Goal: Task Accomplishment & Management: Manage account settings

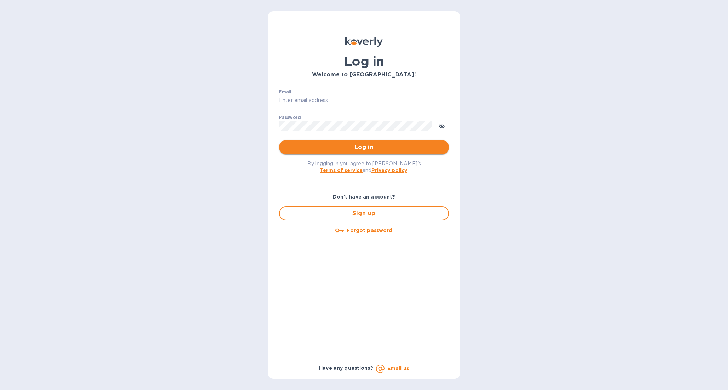
type input "[EMAIL_ADDRESS][DOMAIN_NAME]"
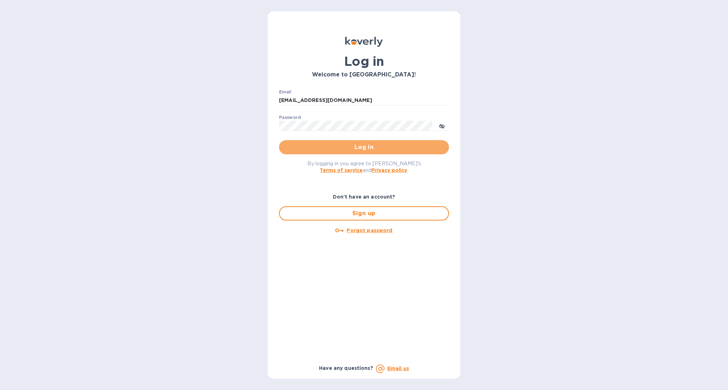
click at [337, 152] on button "Log in" at bounding box center [364, 147] width 170 height 14
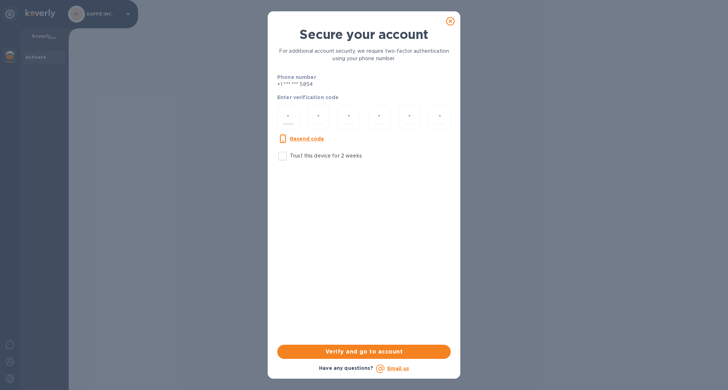
click at [290, 118] on input "number" at bounding box center [288, 117] width 10 height 13
drag, startPoint x: 286, startPoint y: 155, endPoint x: 288, endPoint y: 150, distance: 4.8
click at [286, 155] on input "Trust this device for 2 weeks" at bounding box center [282, 156] width 15 height 15
checkbox input "true"
click at [289, 114] on input "number" at bounding box center [288, 117] width 10 height 13
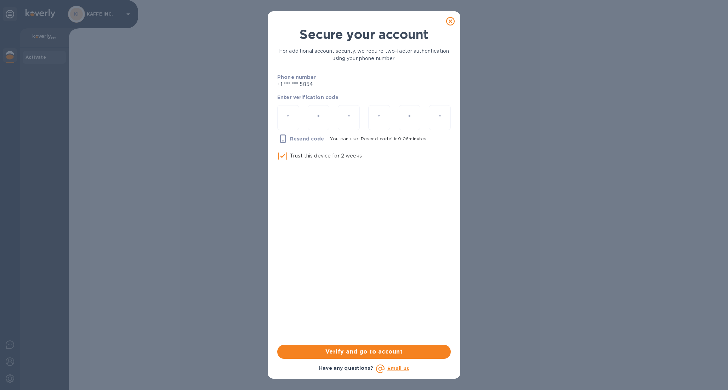
type input "5"
type input "2"
type input "8"
type input "9"
type input "5"
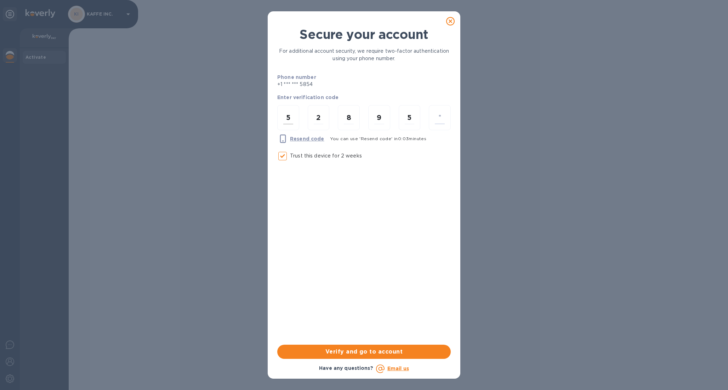
type input "3"
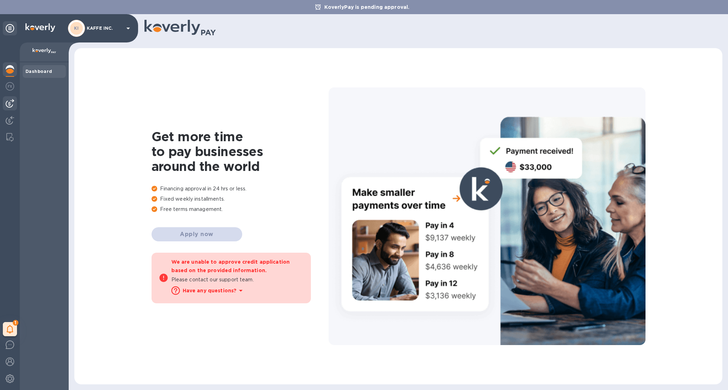
click at [10, 103] on img at bounding box center [10, 103] width 9 height 9
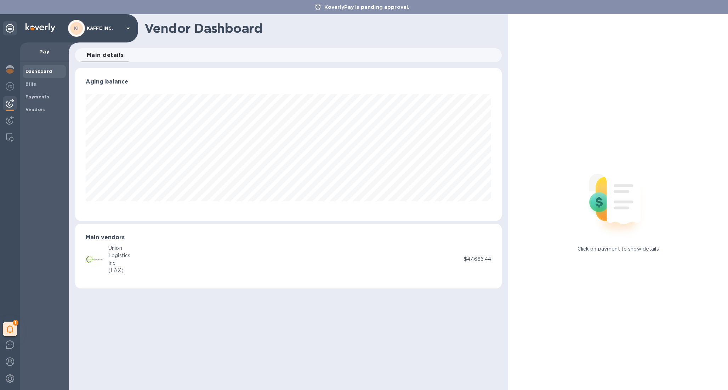
scroll to position [153, 427]
click at [32, 87] on span "Bills" at bounding box center [31, 84] width 11 height 7
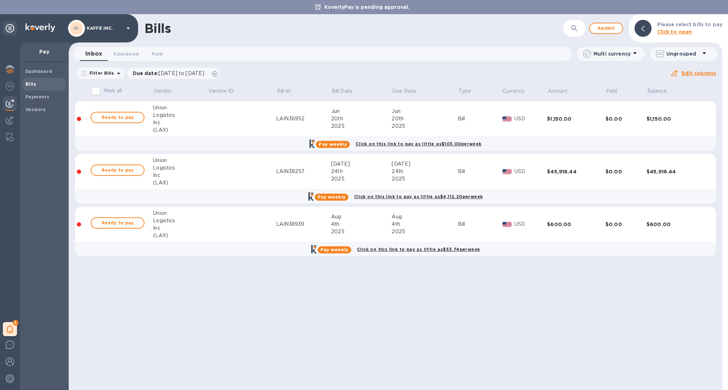
click at [352, 9] on p "KoverlyPay is pending approval." at bounding box center [367, 7] width 92 height 7
drag, startPoint x: 320, startPoint y: 7, endPoint x: 270, endPoint y: 14, distance: 50.4
click at [320, 8] on icon at bounding box center [318, 7] width 6 height 6
click at [11, 377] on img at bounding box center [10, 379] width 9 height 9
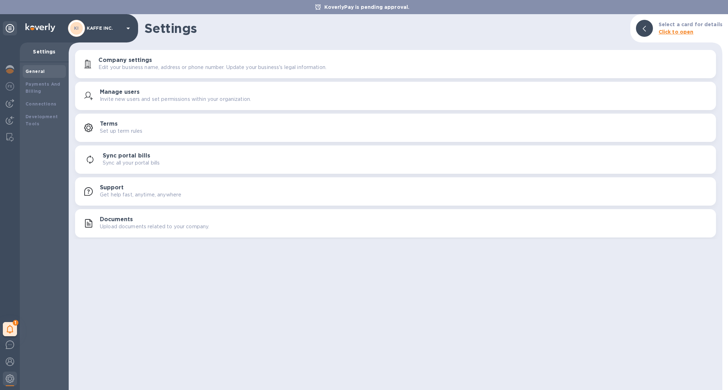
click at [125, 196] on p "Get help fast, anytime, anywhere" at bounding box center [140, 194] width 81 height 7
click at [673, 32] on b "Click to open" at bounding box center [676, 32] width 35 height 6
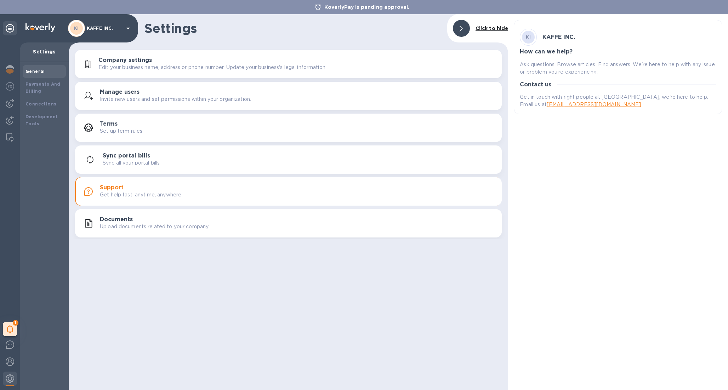
click at [465, 28] on div at bounding box center [461, 28] width 17 height 17
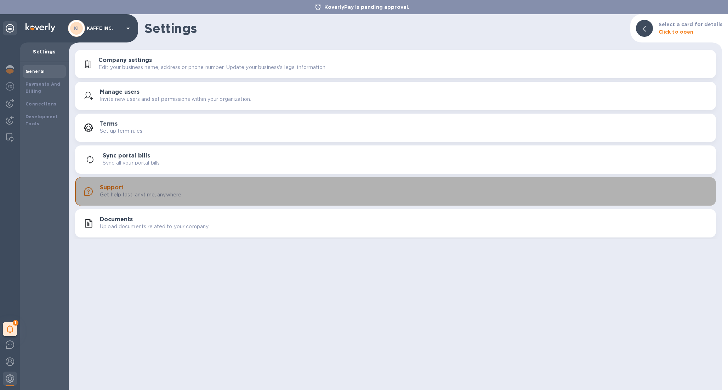
click at [130, 187] on div "Support Get help fast, anytime, anywhere" at bounding box center [405, 192] width 611 height 14
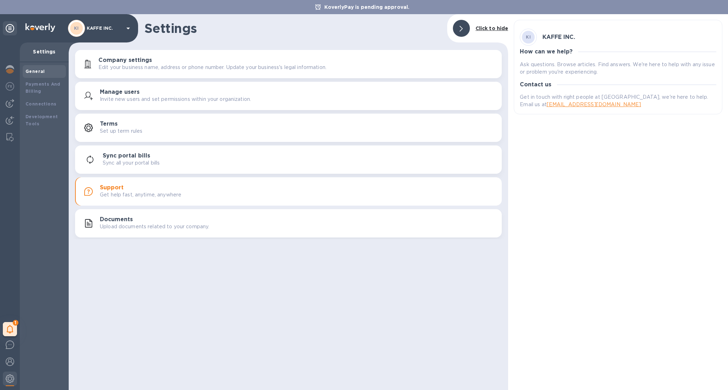
click at [556, 78] on div "Ask questions. Browse articles. Find answers. We're here to help with any issue…" at bounding box center [618, 68] width 202 height 21
click at [568, 63] on p "Ask questions. Browse articles. Find answers. We're here to help with any issue…" at bounding box center [618, 68] width 197 height 15
click at [15, 330] on div "1" at bounding box center [10, 329] width 14 height 14
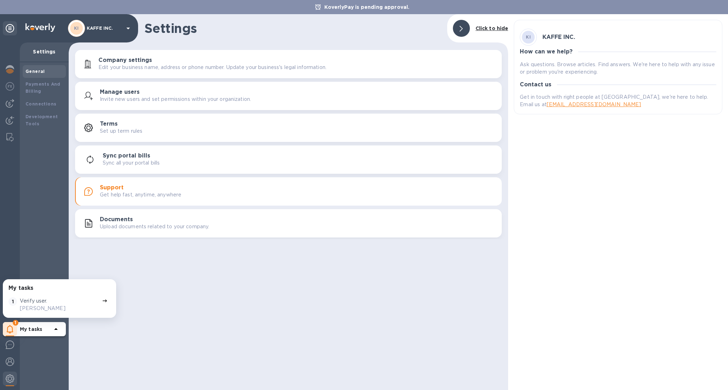
click at [25, 302] on p "Verify user." at bounding box center [34, 301] width 28 height 7
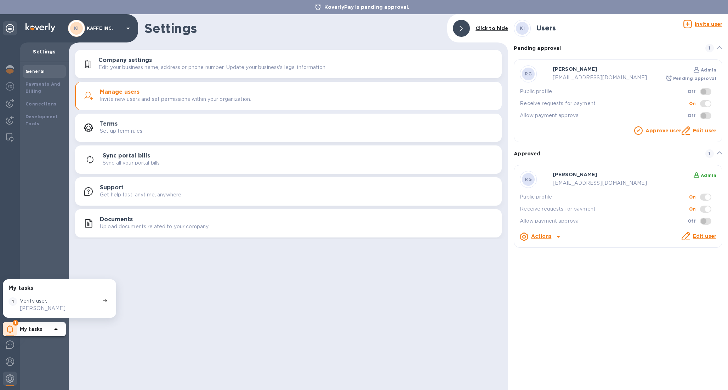
click at [659, 130] on link "Approve user" at bounding box center [664, 131] width 36 height 6
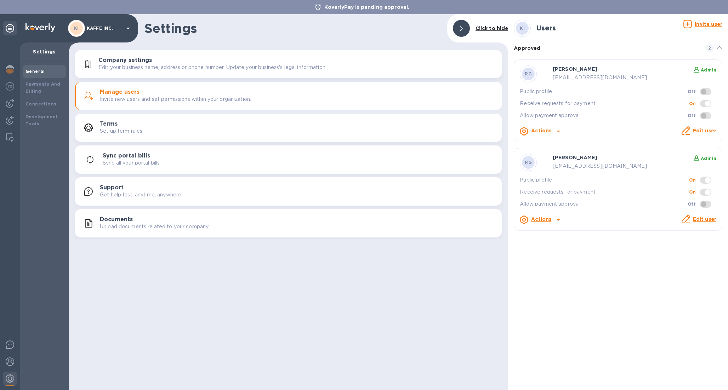
click at [709, 204] on span at bounding box center [705, 204] width 11 height 7
drag, startPoint x: 705, startPoint y: 115, endPoint x: 713, endPoint y: 112, distance: 8.2
click at [705, 115] on span at bounding box center [705, 115] width 11 height 7
click at [460, 29] on icon at bounding box center [461, 29] width 3 height 6
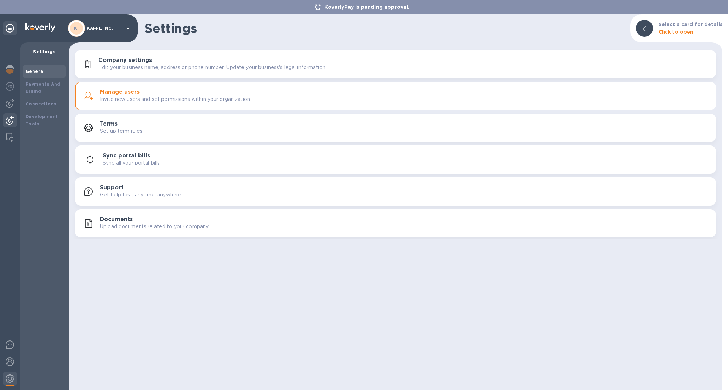
click at [12, 122] on img at bounding box center [10, 120] width 9 height 9
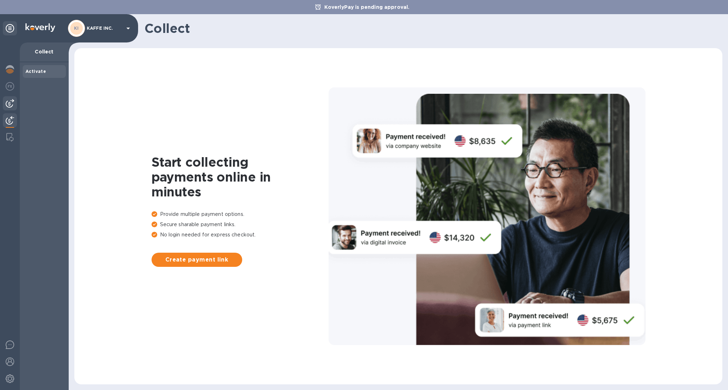
click at [11, 101] on img at bounding box center [10, 103] width 9 height 9
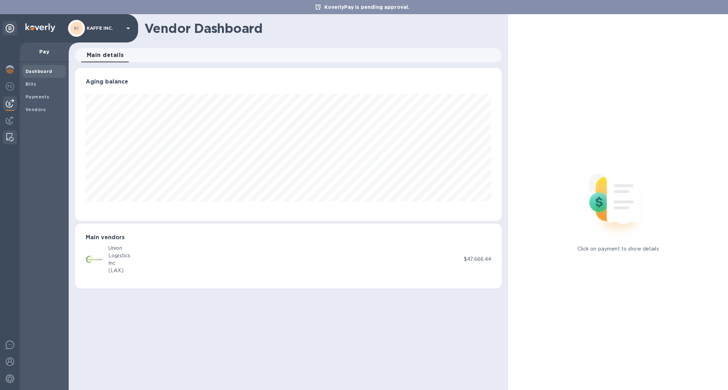
scroll to position [153, 427]
click at [10, 140] on img at bounding box center [9, 137] width 7 height 9
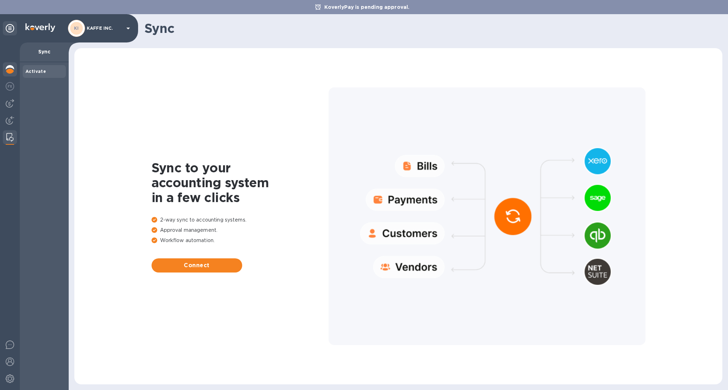
click at [8, 67] on img at bounding box center [10, 69] width 9 height 9
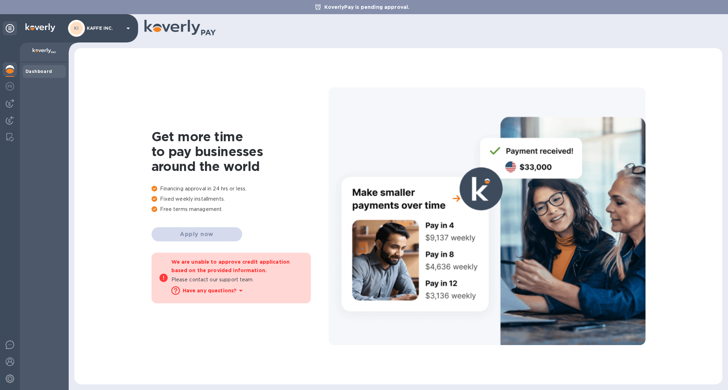
click at [199, 293] on b "Have any questions?" at bounding box center [210, 291] width 54 height 6
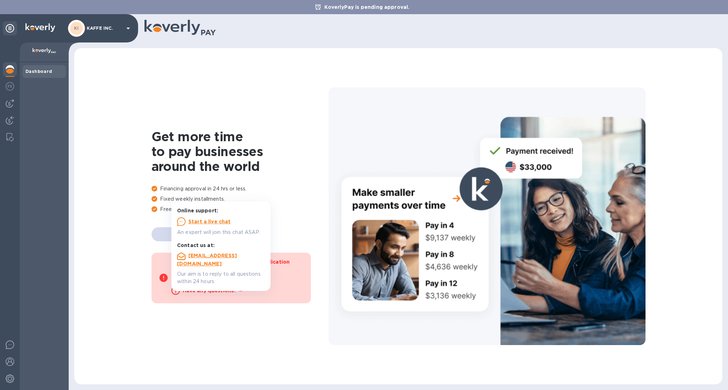
click at [206, 220] on u "Start a live chat" at bounding box center [209, 222] width 43 height 6
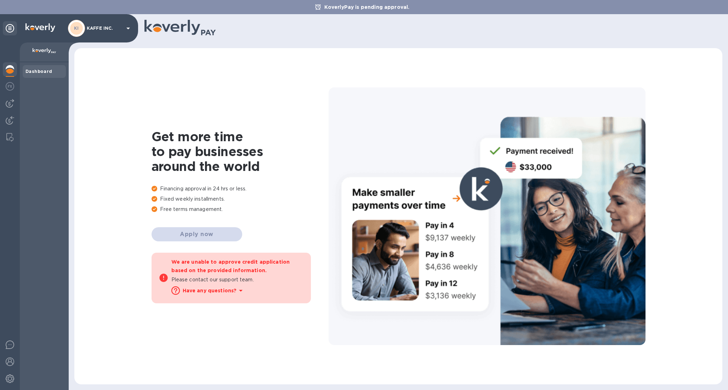
click at [224, 268] on b "We are unable to approve credit application based on the provided information." at bounding box center [230, 266] width 119 height 14
click at [6, 103] on img at bounding box center [10, 103] width 9 height 9
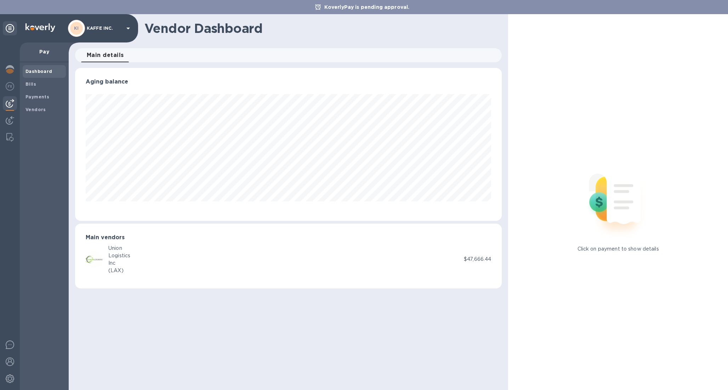
scroll to position [153, 427]
drag, startPoint x: 143, startPoint y: 247, endPoint x: 123, endPoint y: 253, distance: 20.9
click at [131, 250] on div "Union Logistics Inc (LAX)" at bounding box center [275, 260] width 378 height 30
drag, startPoint x: 123, startPoint y: 253, endPoint x: 102, endPoint y: 256, distance: 21.8
click at [123, 253] on div "Logistics" at bounding box center [119, 255] width 22 height 7
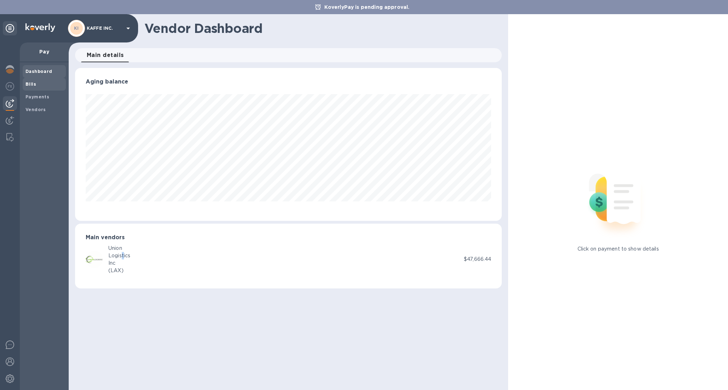
click at [35, 86] on span "Bills" at bounding box center [45, 84] width 38 height 7
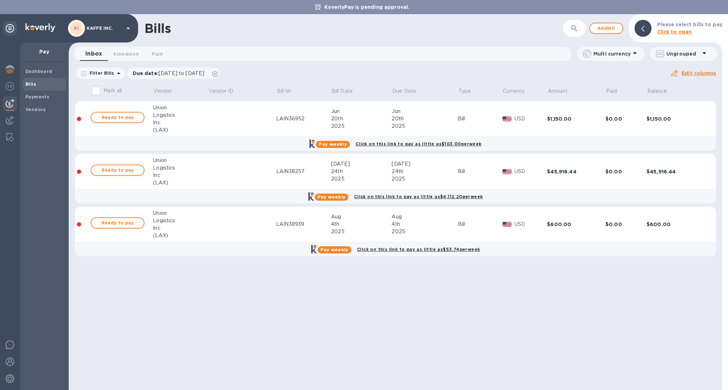
click at [342, 196] on b "Pay weekly" at bounding box center [332, 196] width 28 height 5
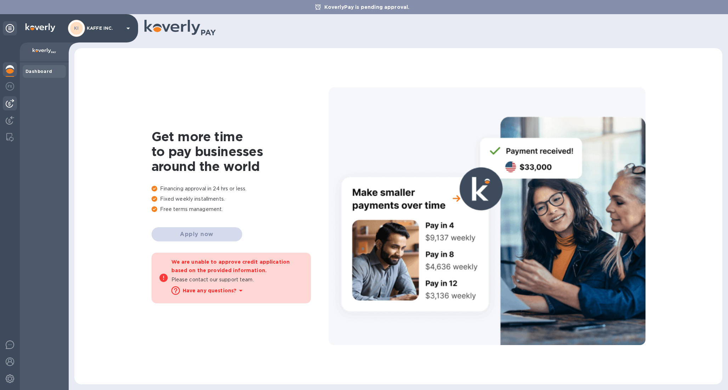
click at [6, 106] on img at bounding box center [10, 103] width 9 height 9
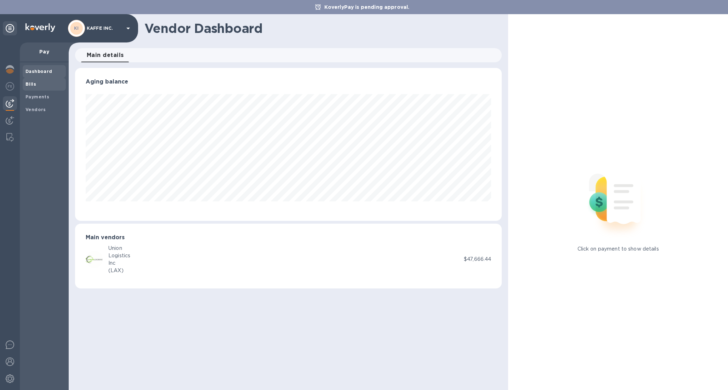
click at [39, 86] on span "Bills" at bounding box center [45, 84] width 38 height 7
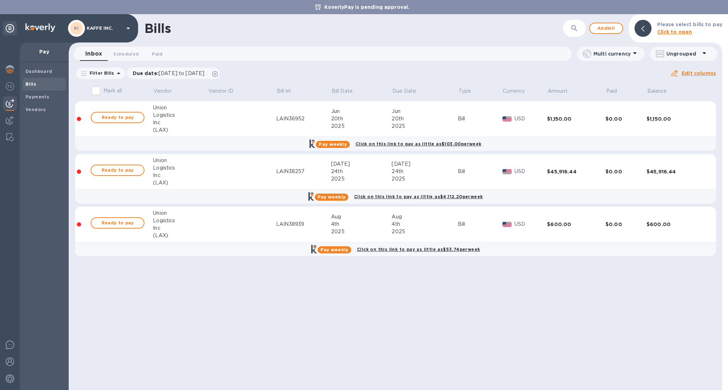
click at [352, 10] on p "KoverlyPay is pending approval." at bounding box center [367, 7] width 92 height 7
click at [354, 9] on p "KoverlyPay is pending approval." at bounding box center [367, 7] width 92 height 7
click at [395, 196] on b "Click on this link to pay as little as $4,112.20 per week" at bounding box center [418, 196] width 129 height 5
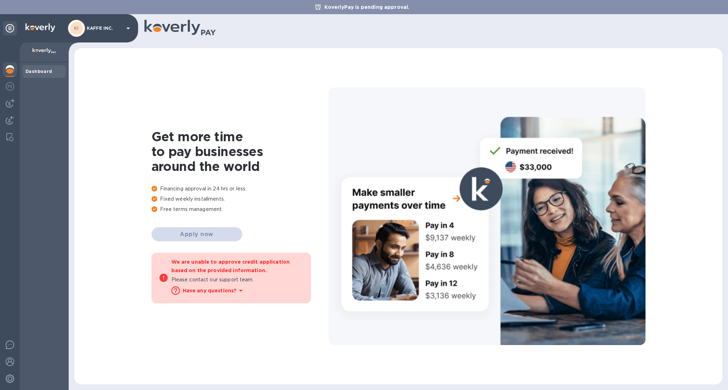
click at [184, 234] on div "Get more time to pay businesses around the world Financing approval in 24 hrs o…" at bounding box center [240, 216] width 177 height 175
click at [10, 72] on img at bounding box center [10, 69] width 9 height 9
click at [33, 73] on b "Dashboard" at bounding box center [39, 71] width 27 height 5
click at [12, 107] on img at bounding box center [10, 103] width 9 height 9
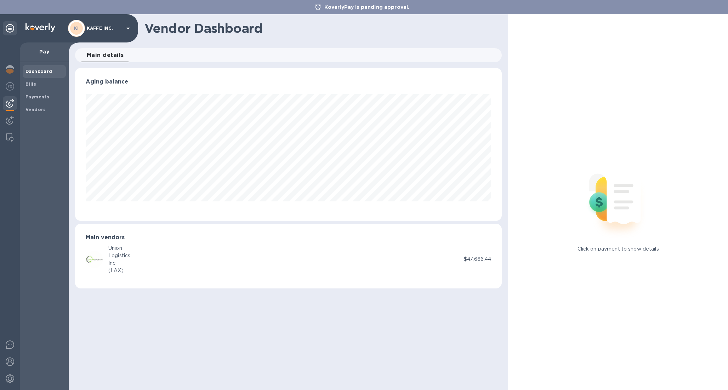
scroll to position [153, 427]
click at [11, 378] on img at bounding box center [10, 379] width 9 height 9
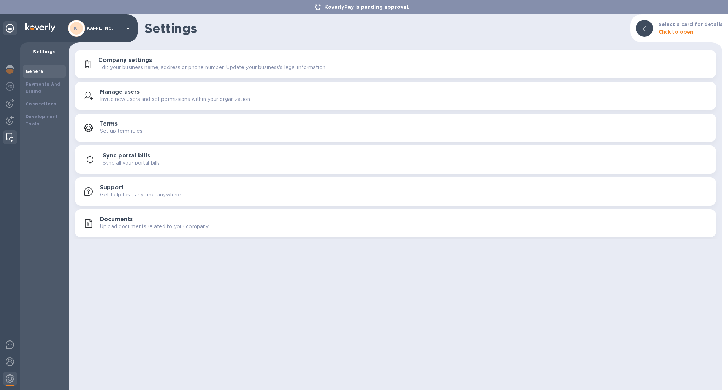
click at [8, 138] on img at bounding box center [9, 137] width 7 height 9
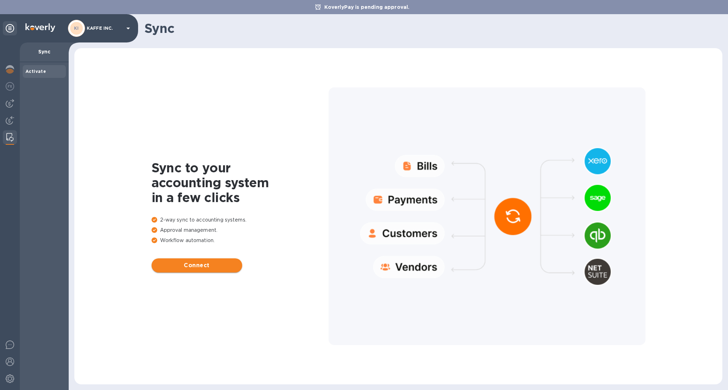
click at [188, 268] on span "Connect" at bounding box center [196, 265] width 79 height 9
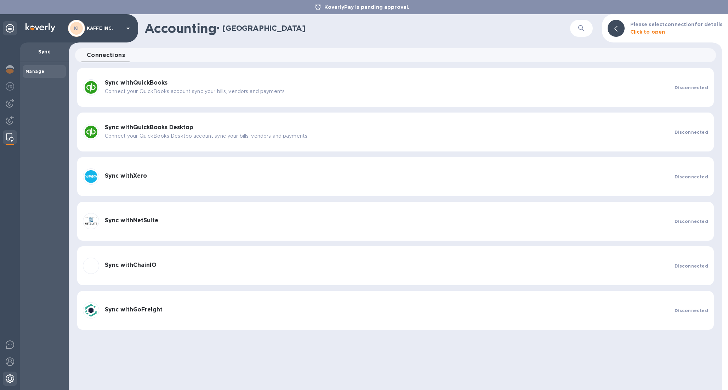
click at [9, 384] on div at bounding box center [10, 380] width 14 height 16
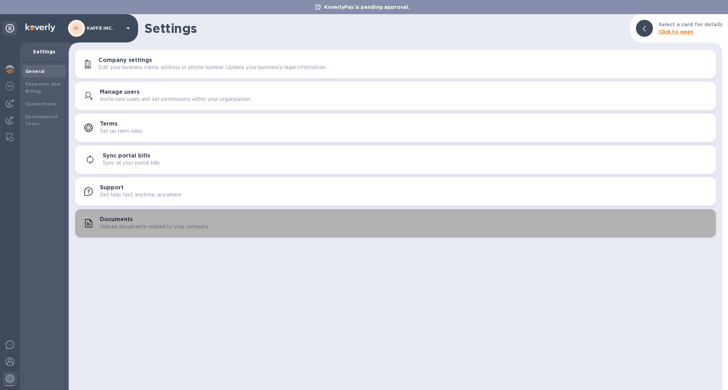
click at [114, 220] on h3 "Documents" at bounding box center [116, 219] width 33 height 7
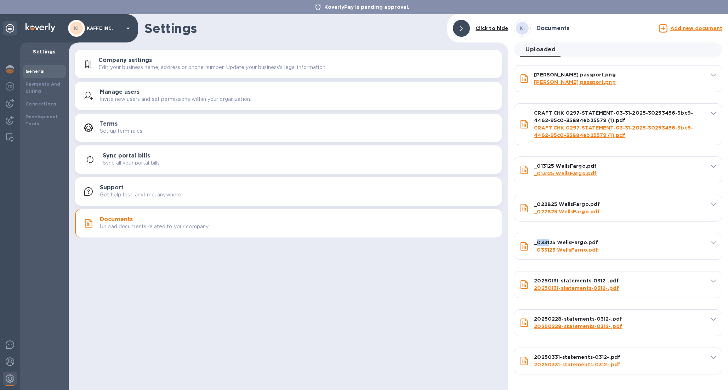
drag, startPoint x: 538, startPoint y: 244, endPoint x: 568, endPoint y: 234, distance: 31.5
click at [550, 244] on b "_033125 WellsFargo.pdf" at bounding box center [566, 243] width 64 height 6
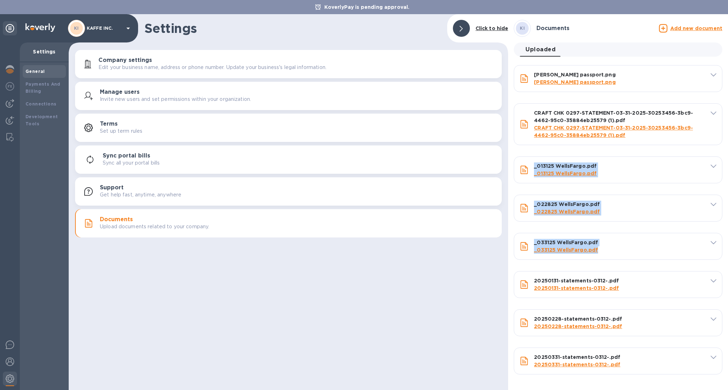
drag, startPoint x: 616, startPoint y: 253, endPoint x: 529, endPoint y: 161, distance: 127.0
click at [527, 159] on div "Uploaded 0 [PERSON_NAME] passport.png [PERSON_NAME] passport.png Document title…" at bounding box center [618, 210] width 214 height 341
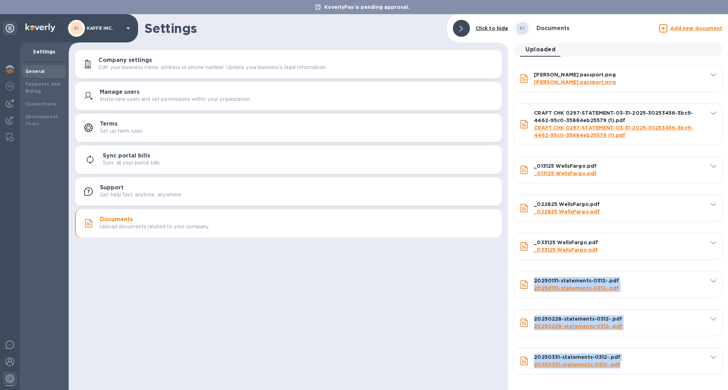
drag, startPoint x: 601, startPoint y: 310, endPoint x: 565, endPoint y: 378, distance: 77.8
click at [563, 381] on div "KI Documents Add new document Uploaded 0 [PERSON_NAME] passport.png [PERSON_NAM…" at bounding box center [618, 202] width 220 height 376
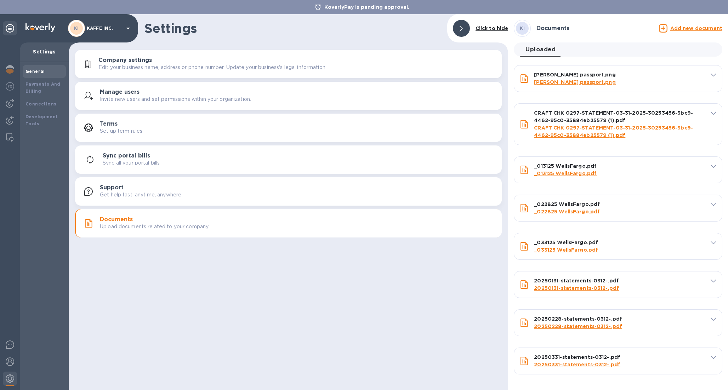
click at [690, 33] on div "Add new document" at bounding box center [691, 28] width 66 height 11
click at [700, 28] on u "Add new document" at bounding box center [697, 29] width 52 height 6
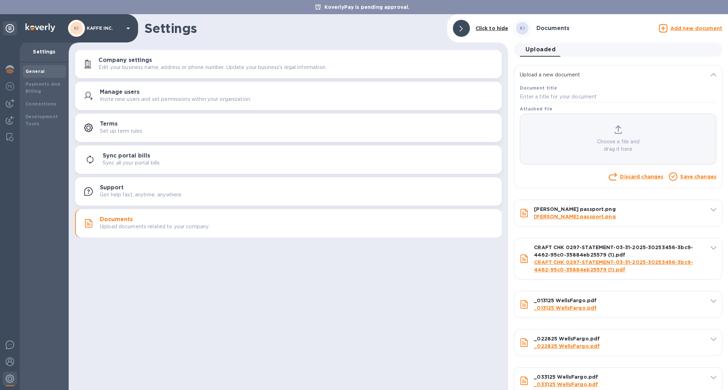
click at [618, 137] on div "Choose a file and drag it here" at bounding box center [618, 139] width 196 height 28
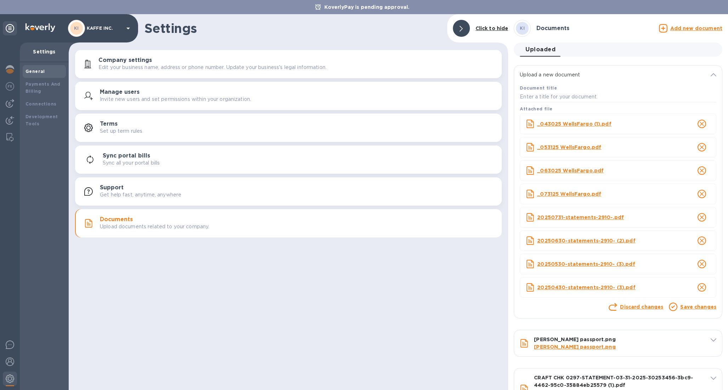
click at [696, 307] on link "Save changes" at bounding box center [698, 307] width 36 height 6
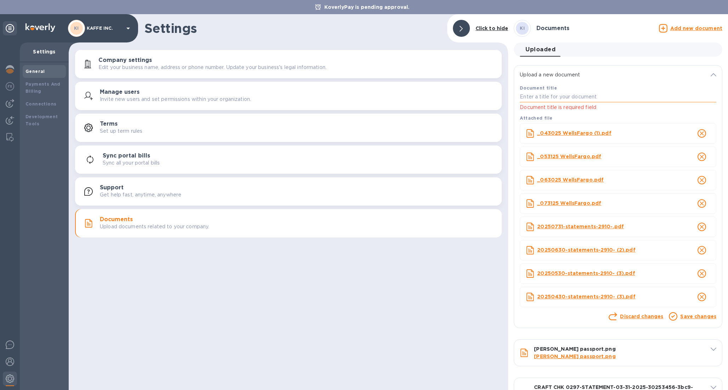
click at [567, 96] on input "text" at bounding box center [618, 97] width 197 height 11
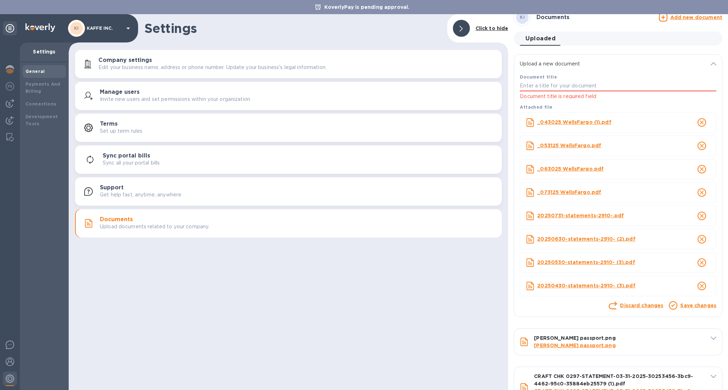
scroll to position [6, 0]
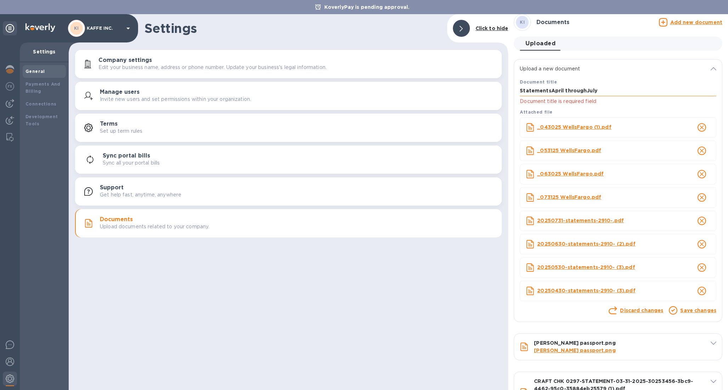
click at [584, 88] on input "StatementsApril throughJuly" at bounding box center [618, 91] width 197 height 11
click at [549, 91] on input "StatementsApril through July" at bounding box center [618, 91] width 197 height 11
type input "Statements April through July"
click at [703, 312] on link "Save changes" at bounding box center [698, 311] width 36 height 6
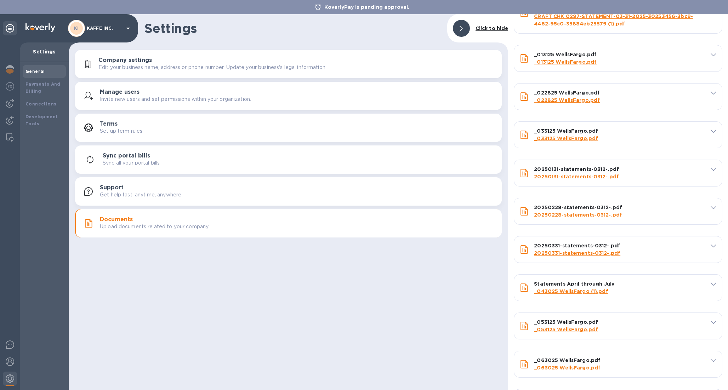
scroll to position [0, 0]
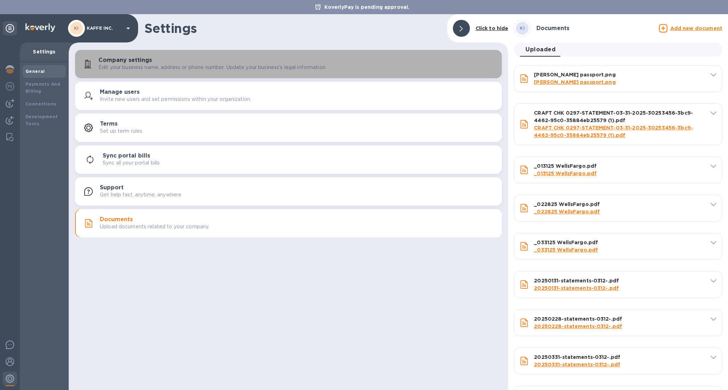
click at [157, 60] on div "Company settings Edit your business name, address or phone number. Update your …" at bounding box center [297, 64] width 398 height 14
